Goal: Task Accomplishment & Management: Complete application form

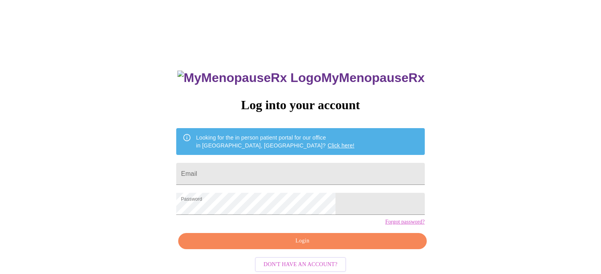
scroll to position [15, 0]
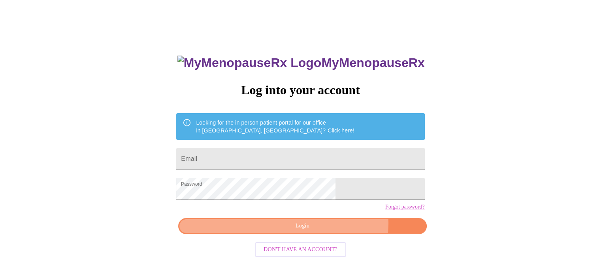
click at [327, 231] on span "Login" at bounding box center [302, 227] width 230 height 10
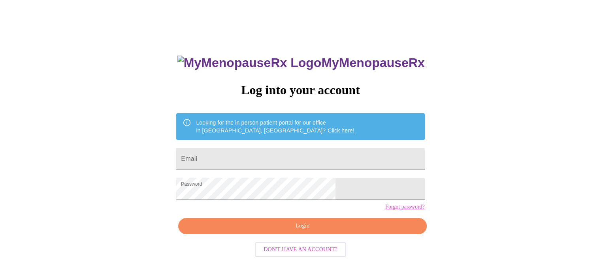
click at [315, 231] on span "Login" at bounding box center [302, 227] width 230 height 10
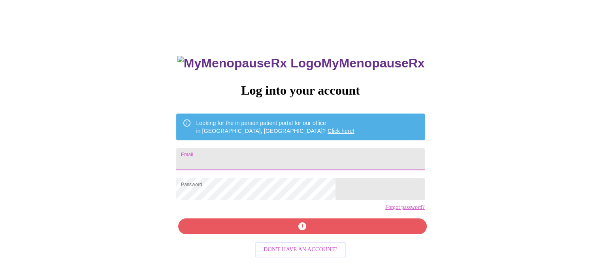
click at [264, 150] on input "Email" at bounding box center [300, 159] width 248 height 22
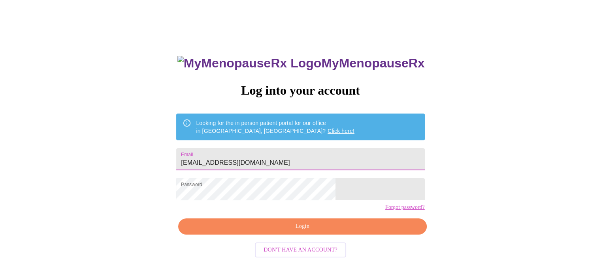
type input "[EMAIL_ADDRESS][DOMAIN_NAME]"
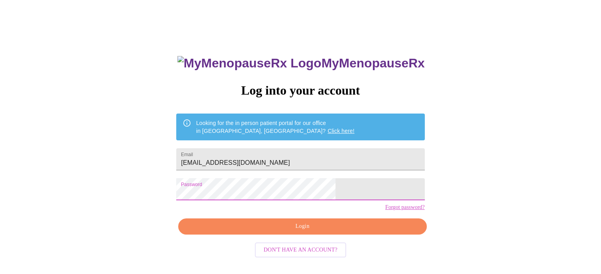
drag, startPoint x: 242, startPoint y: 257, endPoint x: 240, endPoint y: 247, distance: 10.2
click at [243, 256] on center "Don't have an account?" at bounding box center [300, 250] width 248 height 23
click at [237, 232] on span "Login" at bounding box center [302, 227] width 230 height 10
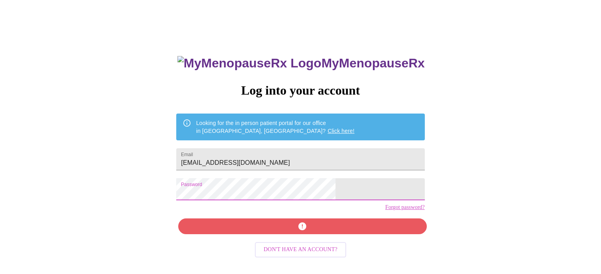
click at [140, 194] on div "MyMenopauseRx Log into your account Looking for the in person patient portal fo…" at bounding box center [300, 153] width 594 height 329
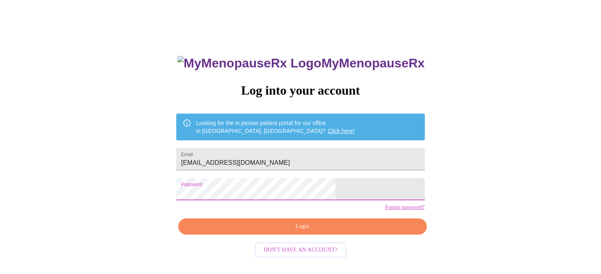
click at [249, 232] on span "Login" at bounding box center [302, 227] width 230 height 10
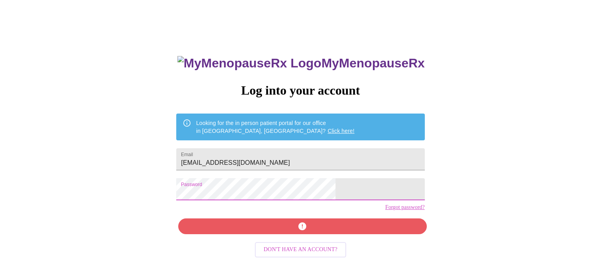
click at [148, 197] on div "MyMenopauseRx Log into your account Looking for the in person patient portal fo…" at bounding box center [300, 153] width 594 height 329
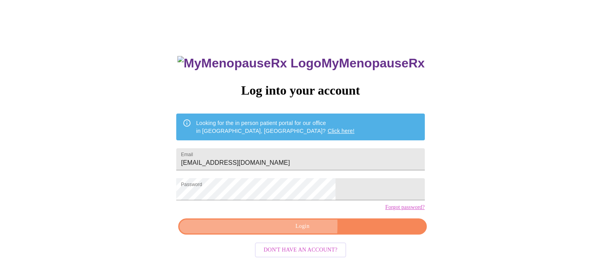
click at [248, 232] on span "Login" at bounding box center [302, 227] width 230 height 10
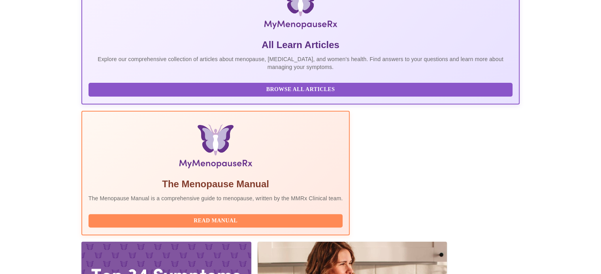
scroll to position [197, 0]
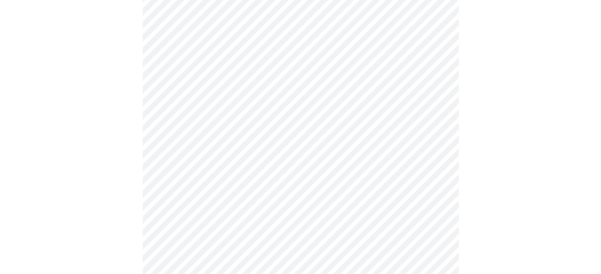
scroll to position [197, 0]
click at [132, 150] on div at bounding box center [300, 123] width 594 height 524
click at [532, 145] on div at bounding box center [300, 123] width 594 height 524
click at [474, 116] on div at bounding box center [300, 16] width 594 height 524
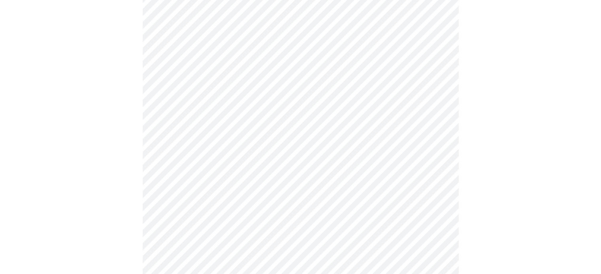
scroll to position [28, 0]
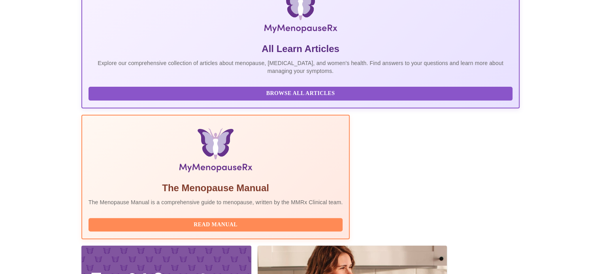
scroll to position [197, 0]
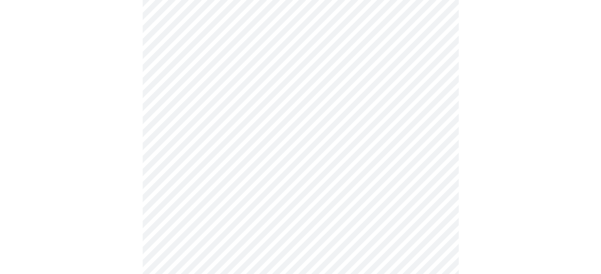
scroll to position [237, 0]
click at [600, 160] on html "MyMenopauseRx Appointments Messaging Labs Uploads Medications Community Refer a…" at bounding box center [300, 55] width 601 height 585
click at [124, 176] on div at bounding box center [300, 16] width 594 height 524
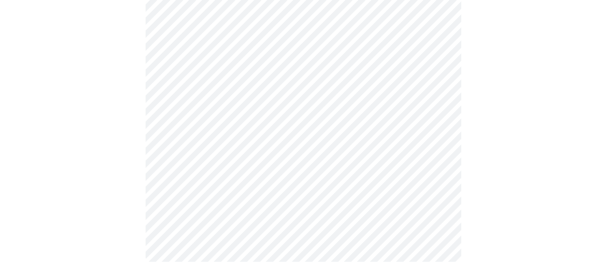
scroll to position [0, 0]
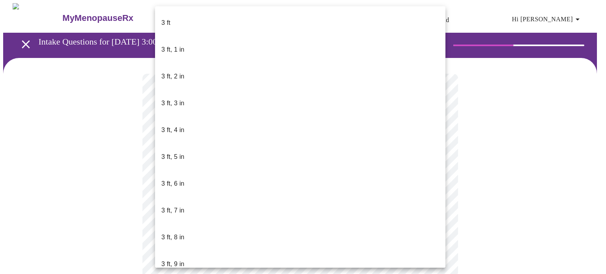
click at [288, 222] on body "MyMenopauseRx Appointments Messaging Labs Uploads Medications Community Refer a…" at bounding box center [303, 213] width 600 height 421
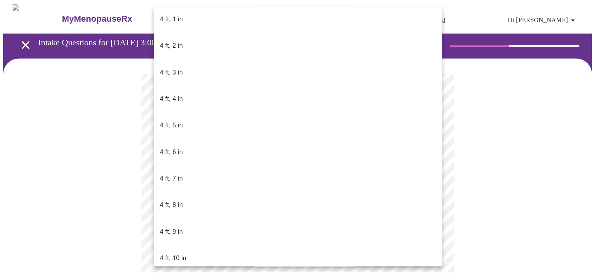
scroll to position [355, 0]
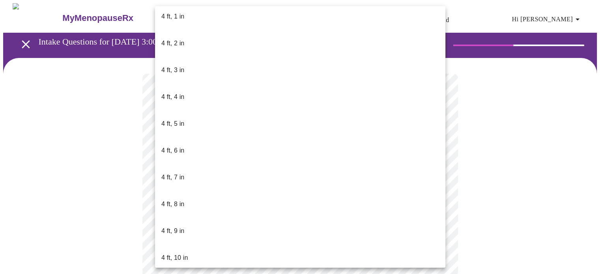
drag, startPoint x: 178, startPoint y: 259, endPoint x: 184, endPoint y: 252, distance: 8.7
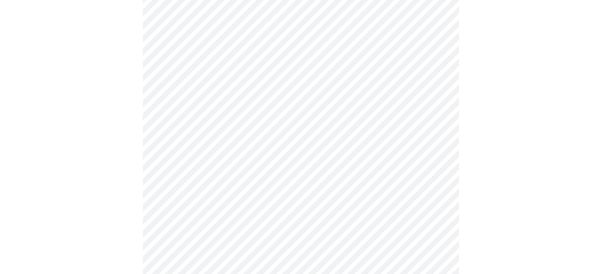
scroll to position [2053, 0]
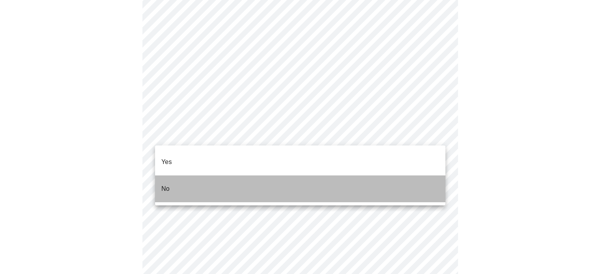
click at [164, 184] on p "No" at bounding box center [165, 188] width 8 height 9
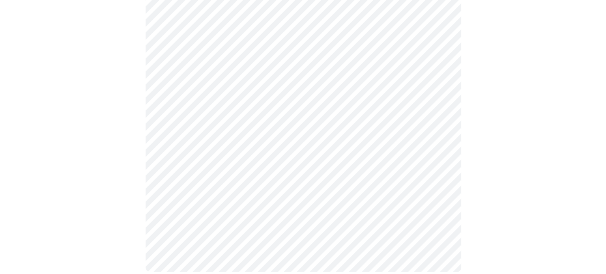
scroll to position [495, 0]
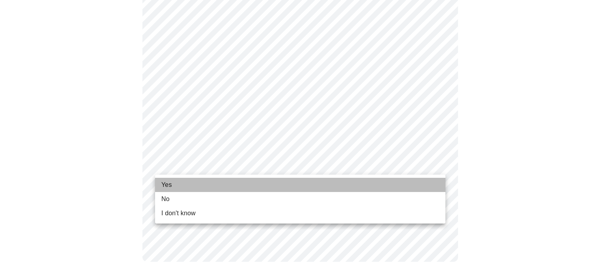
click at [179, 185] on li "Yes" at bounding box center [300, 185] width 291 height 14
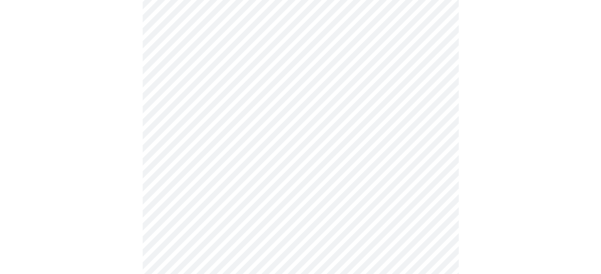
scroll to position [0, 0]
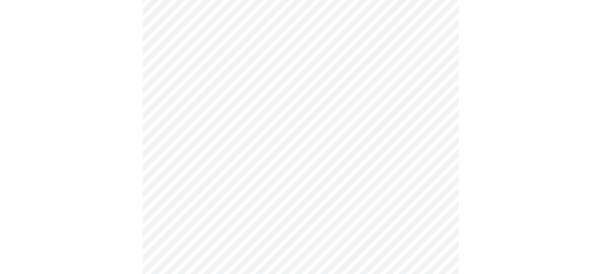
scroll to position [79, 0]
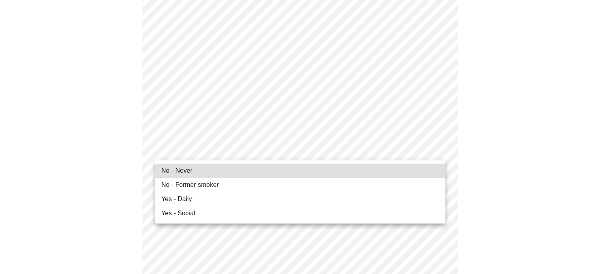
click at [184, 170] on span "No - Never" at bounding box center [176, 170] width 31 height 9
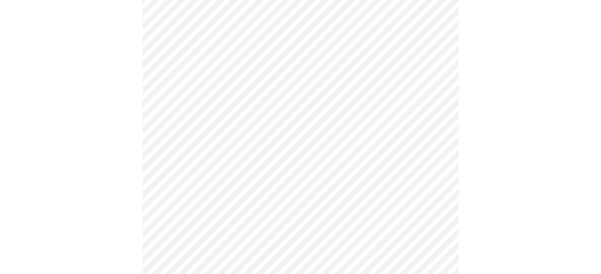
scroll to position [671, 0]
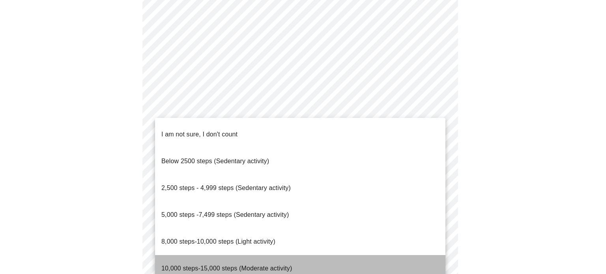
click at [208, 265] on span "10,000 steps-15,000 steps (Moderate activity)" at bounding box center [226, 268] width 131 height 7
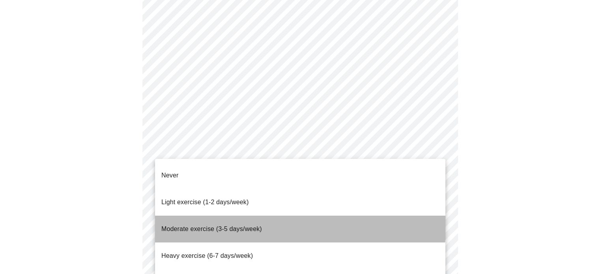
click at [233, 226] on span "Moderate exercise (3-5 days/week)" at bounding box center [211, 229] width 101 height 7
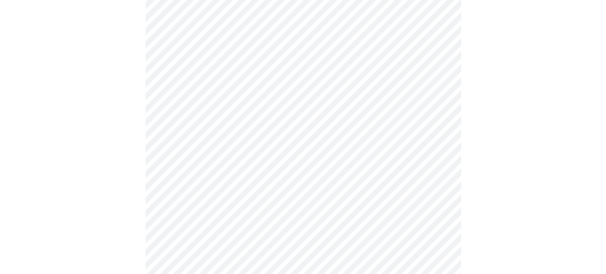
scroll to position [749, 0]
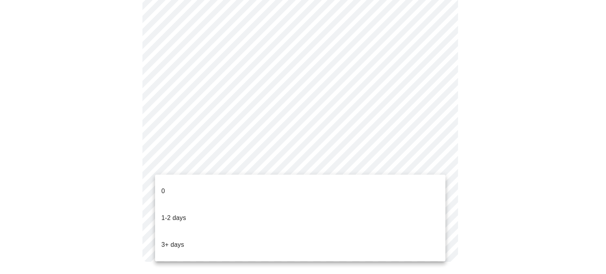
click at [174, 184] on li "0" at bounding box center [300, 191] width 291 height 27
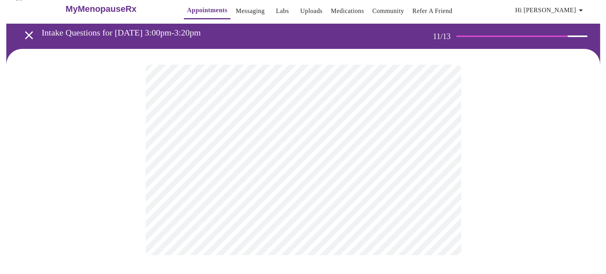
scroll to position [0, 0]
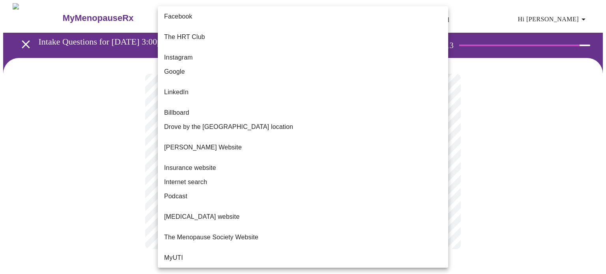
click at [443, 162] on body "MyMenopauseRx Appointments Messaging Labs Uploads Medications Community Refer a…" at bounding box center [303, 134] width 600 height 262
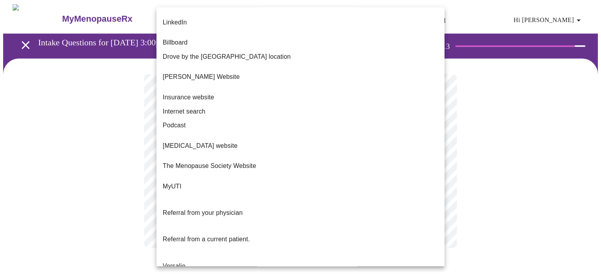
scroll to position [71, 0]
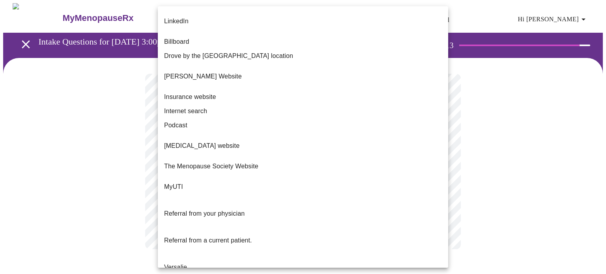
drag, startPoint x: 205, startPoint y: 237, endPoint x: 289, endPoint y: 219, distance: 86.4
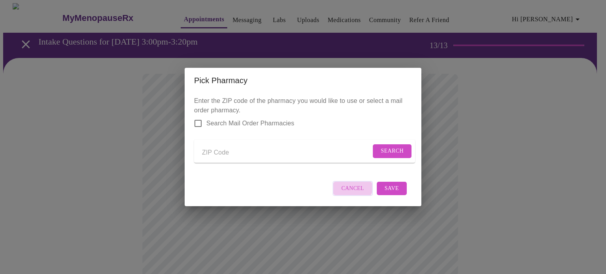
click at [351, 192] on span "Cancel" at bounding box center [353, 189] width 23 height 10
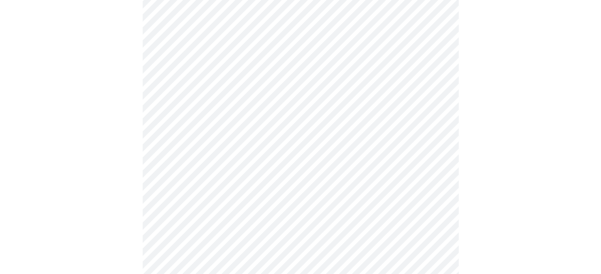
scroll to position [302, 0]
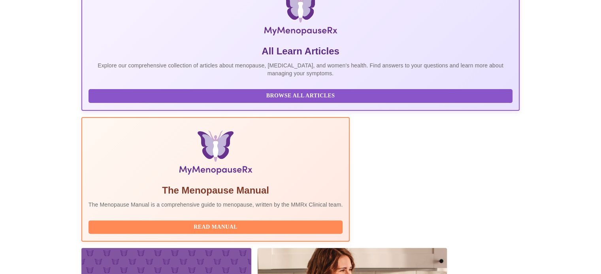
scroll to position [118, 0]
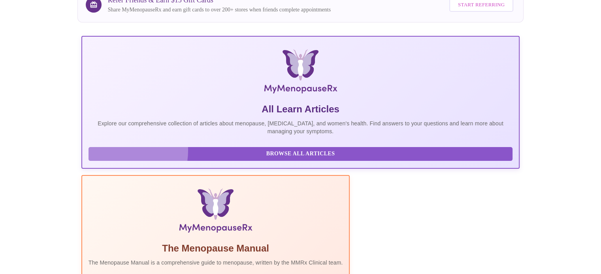
click at [117, 156] on span "Browse All Articles" at bounding box center [300, 154] width 408 height 10
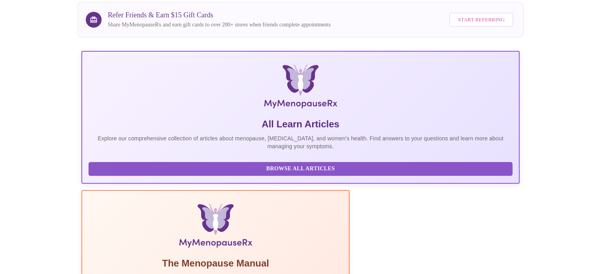
scroll to position [79, 0]
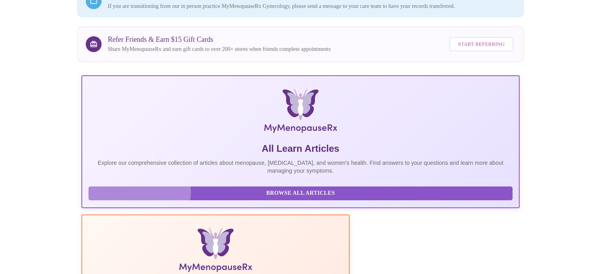
click at [139, 198] on span "Browse All Articles" at bounding box center [300, 194] width 408 height 10
